Goal: Task Accomplishment & Management: Complete application form

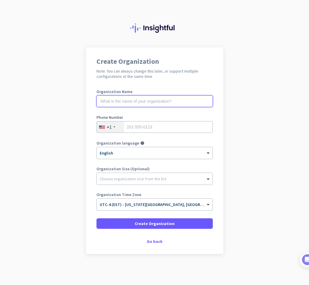
click at [151, 103] on input "text" at bounding box center [154, 101] width 116 height 12
click at [146, 129] on input "tel" at bounding box center [154, 127] width 116 height 12
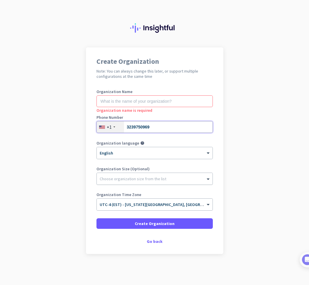
type input "3239750969"
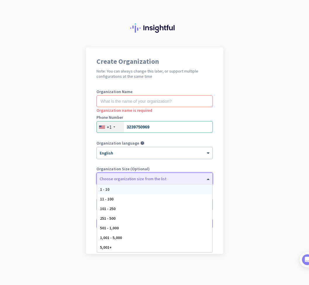
click at [125, 180] on div at bounding box center [155, 177] width 116 height 6
click at [54, 152] on app-onboarding-organization "Create Organization Note: You can always change this later, or support multiple…" at bounding box center [154, 165] width 309 height 236
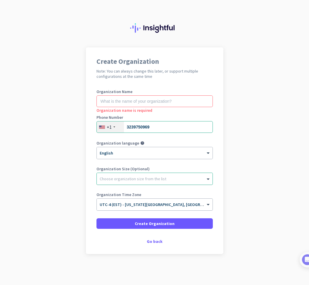
click at [150, 179] on div at bounding box center [155, 177] width 116 height 6
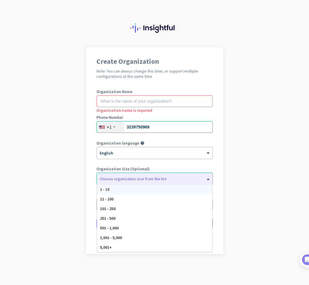
click at [67, 192] on app-onboarding-organization "Create Organization Note: You can always change this later, or support multiple…" at bounding box center [154, 165] width 309 height 236
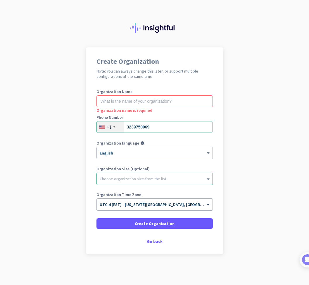
click at [272, 133] on app-onboarding-organization "Create Organization Note: You can always change this later, or support multiple…" at bounding box center [154, 165] width 309 height 236
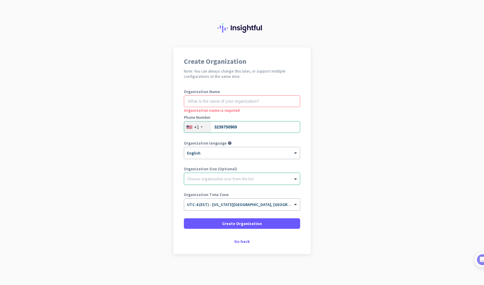
click at [246, 205] on span "UTC-4 (EST) - [US_STATE][GEOGRAPHIC_DATA], [GEOGRAPHIC_DATA], [GEOGRAPHIC_DATA]…" at bounding box center [288, 204] width 203 height 5
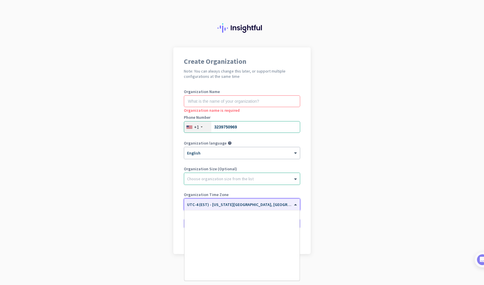
scroll to position [675, 0]
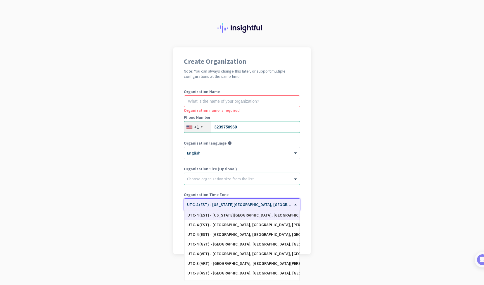
click at [309, 157] on app-onboarding-organization "Create Organization Note: You can always change this later, or support multiple…" at bounding box center [242, 165] width 484 height 236
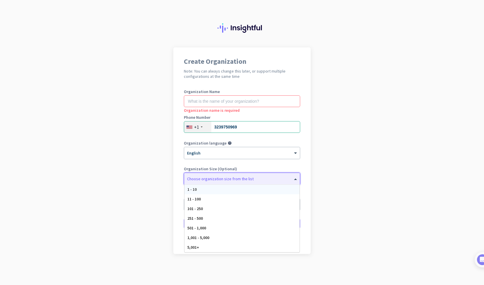
click at [238, 181] on div "Choose organization size from the list" at bounding box center [242, 179] width 116 height 12
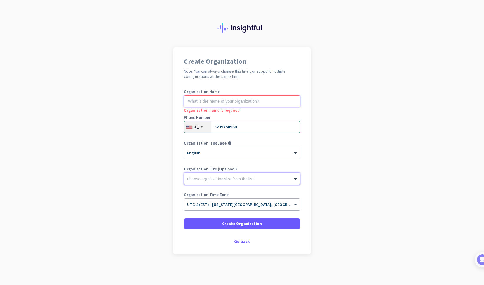
click at [222, 101] on input "text" at bounding box center [242, 101] width 116 height 12
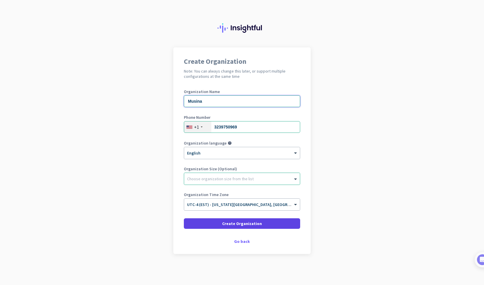
type input "Musina"
click at [243, 221] on span "Create Organization" at bounding box center [242, 223] width 40 height 6
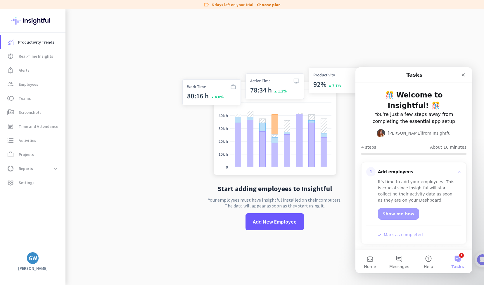
click at [309, 259] on button "1 Tasks" at bounding box center [457, 261] width 29 height 23
click at [309, 262] on button "1 Tasks" at bounding box center [457, 261] width 29 height 23
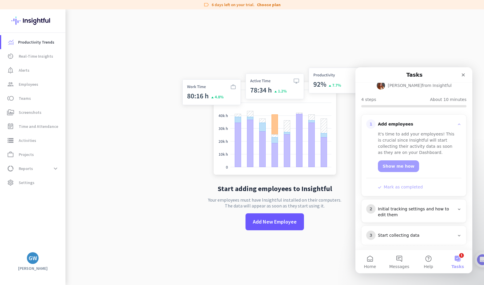
scroll to position [63, 0]
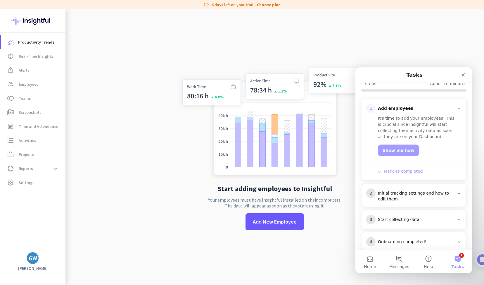
click at [309, 190] on div "Initial tracking settings and how to edit them" at bounding box center [416, 196] width 77 height 12
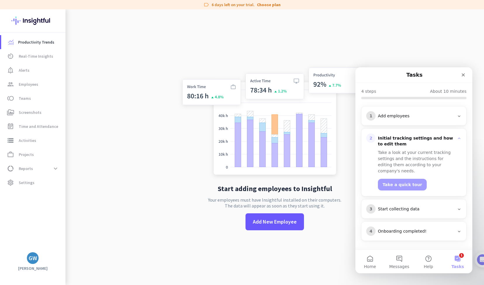
scroll to position [45, 0]
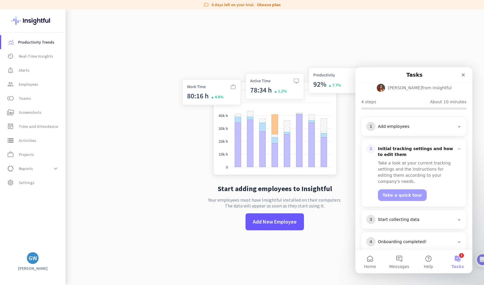
click at [309, 217] on div "Start collecting data" at bounding box center [416, 220] width 77 height 6
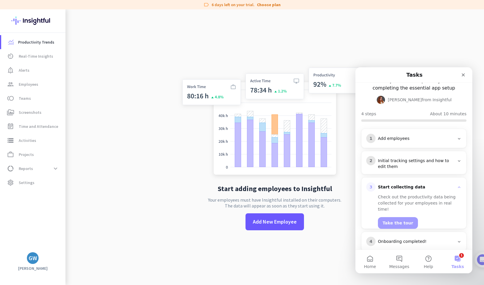
scroll to position [33, 0]
click at [309, 239] on div "Onboarding completed!" at bounding box center [416, 242] width 77 height 6
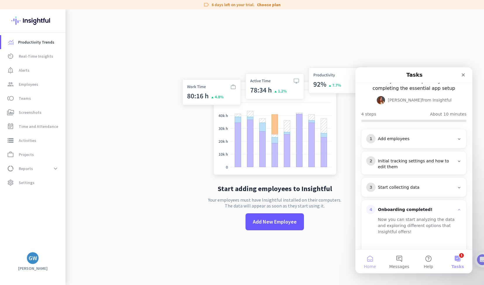
click at [309, 263] on button "Home" at bounding box center [370, 261] width 29 height 23
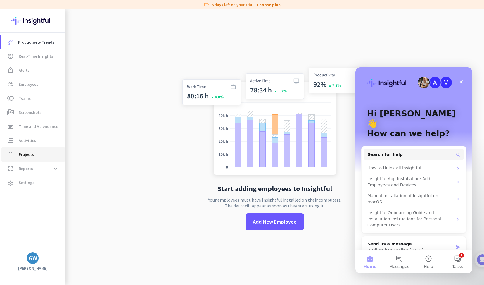
click at [34, 156] on span "work_outline Projects" at bounding box center [33, 154] width 55 height 7
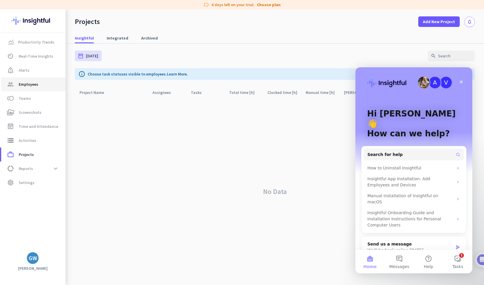
click at [27, 82] on span "Employees" at bounding box center [29, 84] width 20 height 7
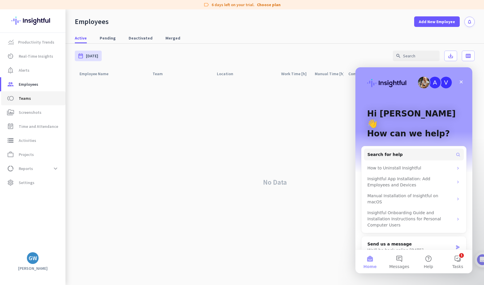
click at [38, 95] on span "toll Teams" at bounding box center [33, 98] width 55 height 7
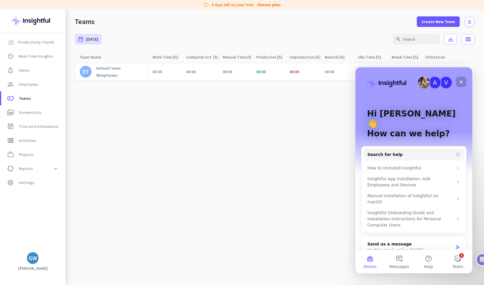
click at [309, 81] on icon "Close" at bounding box center [461, 82] width 5 height 5
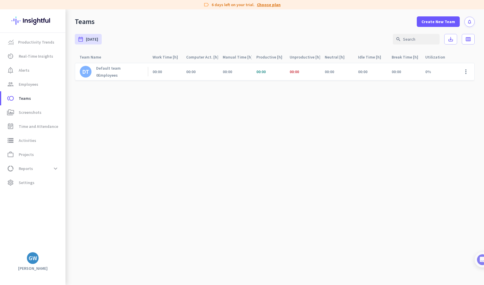
click at [263, 6] on link "Choose plan" at bounding box center [269, 5] width 24 height 6
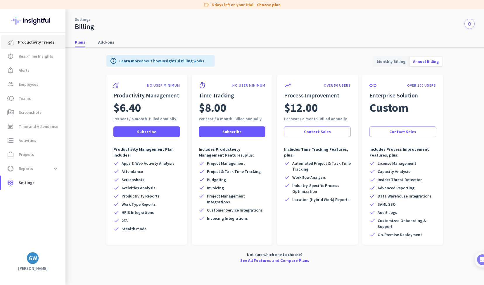
click at [36, 42] on span "Productivity Trends" at bounding box center [36, 42] width 36 height 7
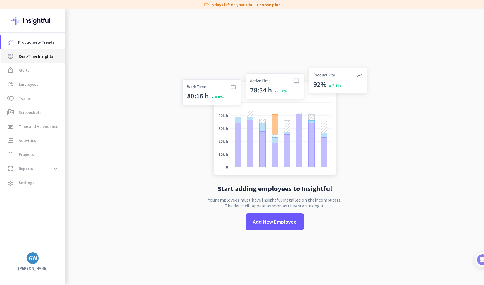
click at [36, 55] on span "Real-Time Insights" at bounding box center [36, 56] width 34 height 7
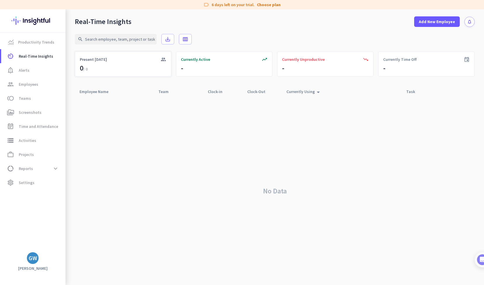
click at [144, 72] on div "group Present [DATE] 0 / 0" at bounding box center [123, 63] width 96 height 25
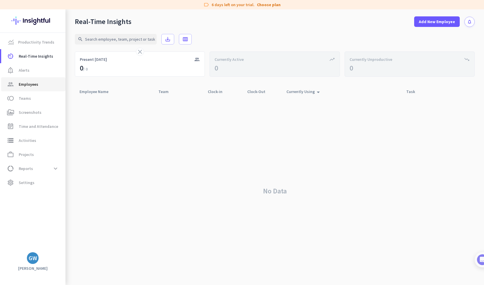
click at [26, 85] on span "Employees" at bounding box center [29, 84] width 20 height 7
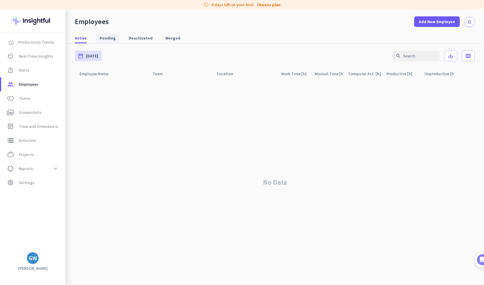
click at [106, 39] on span "Pending" at bounding box center [108, 38] width 16 height 6
click at [44, 167] on span "data_usage Reports expand_more" at bounding box center [33, 168] width 55 height 11
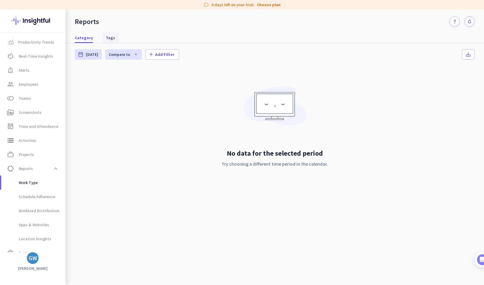
click at [106, 37] on span "Tags" at bounding box center [110, 38] width 9 height 6
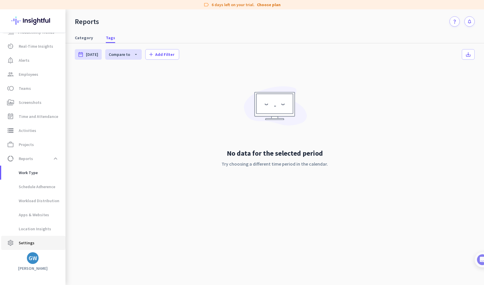
click at [21, 242] on span "Settings" at bounding box center [27, 242] width 16 height 7
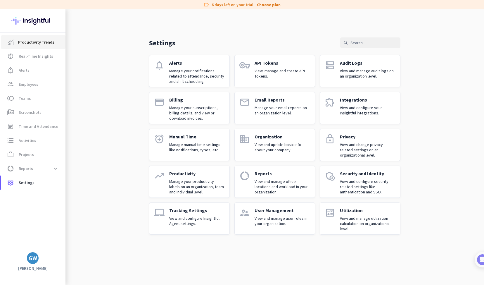
click at [30, 43] on span "Productivity Trends" at bounding box center [36, 42] width 36 height 7
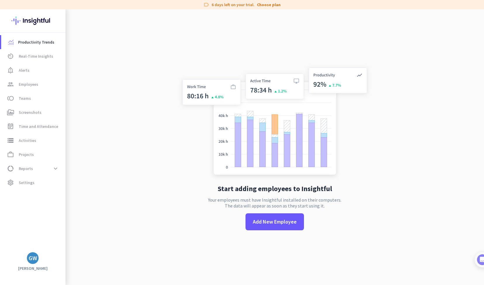
click at [32, 259] on div "GW" at bounding box center [33, 258] width 8 height 6
click at [63, 215] on span "Personal Settings" at bounding box center [63, 215] width 35 height 5
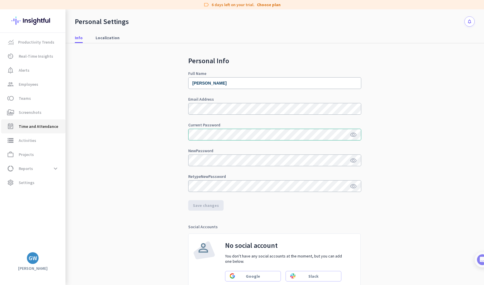
click at [42, 124] on span "Time and Attendance" at bounding box center [38, 126] width 39 height 7
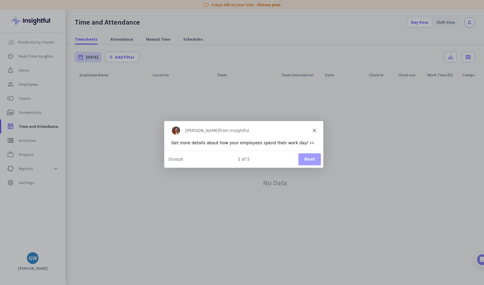
click at [309, 158] on button "Next" at bounding box center [309, 159] width 23 height 12
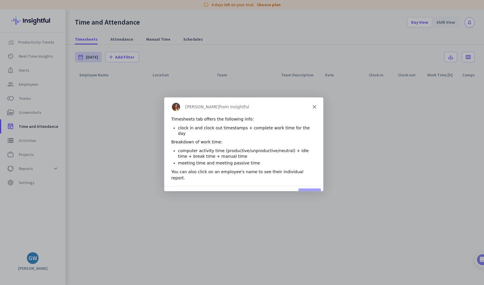
click at [309, 104] on icon "Close" at bounding box center [315, 106] width 4 height 4
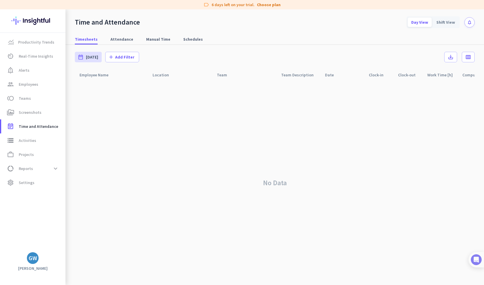
click at [309, 261] on img at bounding box center [476, 259] width 11 height 11
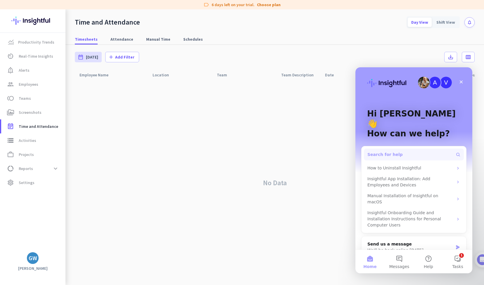
click at [309, 149] on button "Search for help" at bounding box center [414, 155] width 100 height 12
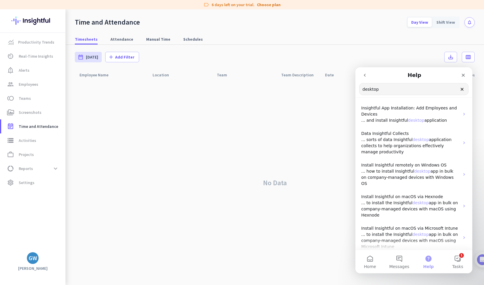
type input "desktop"
click at [309, 119] on span "desktop" at bounding box center [416, 120] width 16 height 5
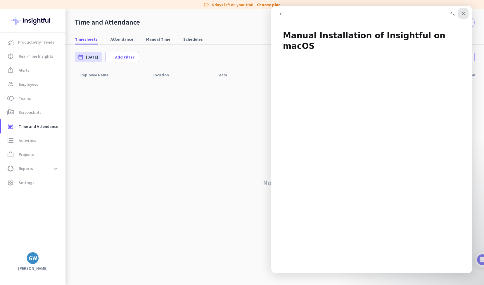
click at [309, 14] on icon "Close" at bounding box center [463, 13] width 3 height 3
